Goal: Information Seeking & Learning: Stay updated

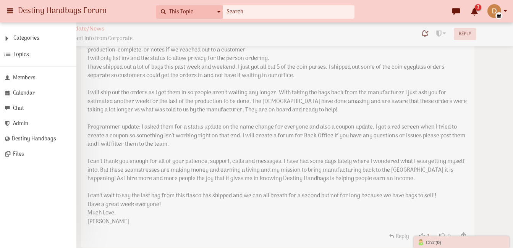
scroll to position [271, 0]
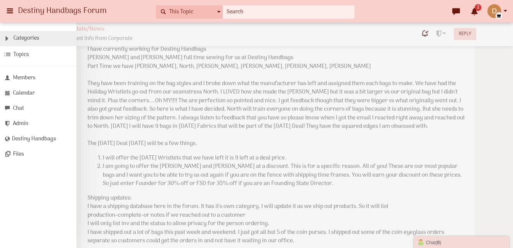
click at [37, 38] on span "Categories" at bounding box center [26, 38] width 26 height 9
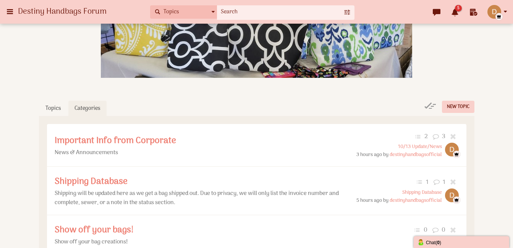
scroll to position [120, 0]
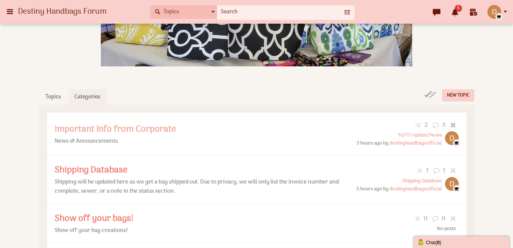
click at [128, 135] on span "Important Info from Corporate" at bounding box center [115, 129] width 121 height 15
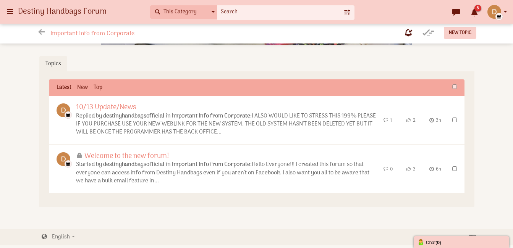
scroll to position [195, 0]
click at [136, 102] on link "10/13 Update/News" at bounding box center [106, 107] width 60 height 11
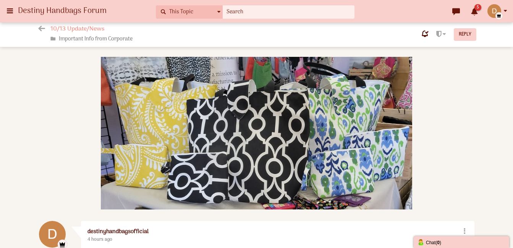
click at [476, 8] on span "5" at bounding box center [477, 7] width 7 height 6
click at [476, 10] on span "5" at bounding box center [477, 7] width 7 height 6
click at [474, 14] on icon at bounding box center [474, 10] width 11 height 8
